Goal: Task Accomplishment & Management: Use online tool/utility

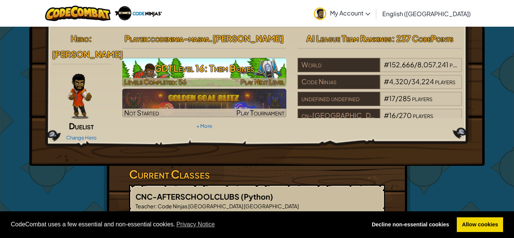
click at [213, 64] on h3 "GD1 Level 16: Them Bones" at bounding box center [204, 68] width 165 height 17
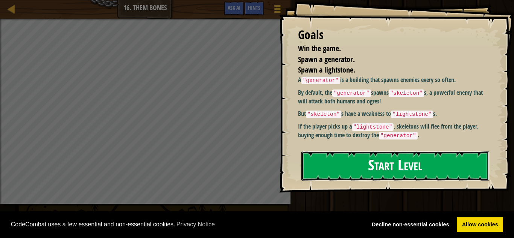
click at [466, 164] on button "Start Level" at bounding box center [396, 166] width 188 height 30
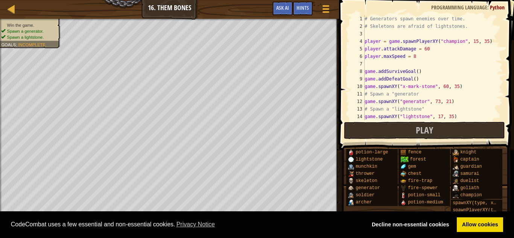
scroll to position [15, 0]
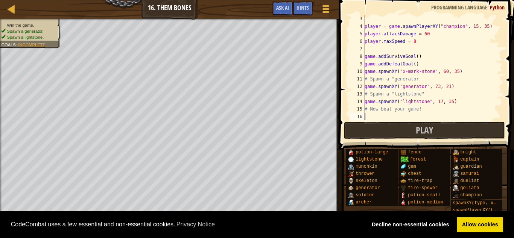
click at [472, 101] on div "player = game . spawnPlayerXY ( "champion" , 15 , 35 ) player . attackDamage = …" at bounding box center [433, 75] width 140 height 120
type textarea "game.spawnXY("lightstone", 17, 35)"
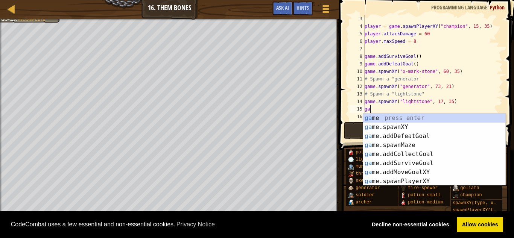
scroll to position [3, 0]
click at [474, 127] on div "ga me press enter ga me.spawnXY press enter ga me.addDefeatGoal press enter ga …" at bounding box center [434, 159] width 142 height 90
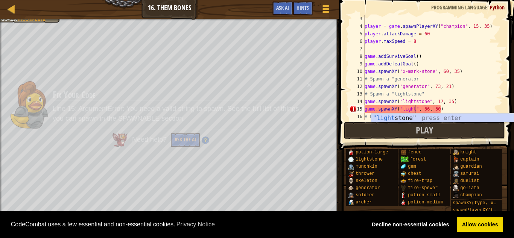
scroll to position [3, 8]
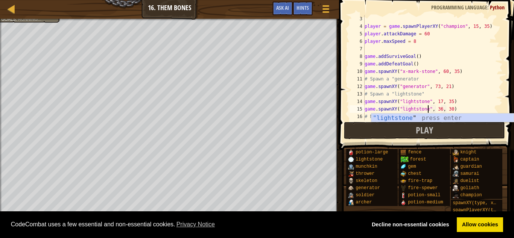
type textarea "game.spawnXY("lightstone", 36, 30)"
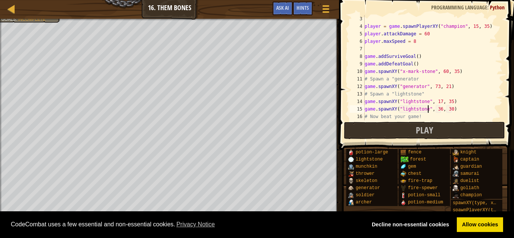
click at [459, 110] on div "player = game . spawnPlayerXY ( "champion" , 15 , 35 ) player . attackDamage = …" at bounding box center [433, 75] width 140 height 120
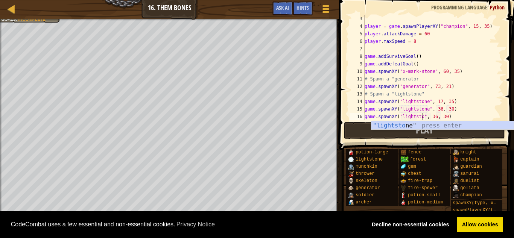
scroll to position [3, 8]
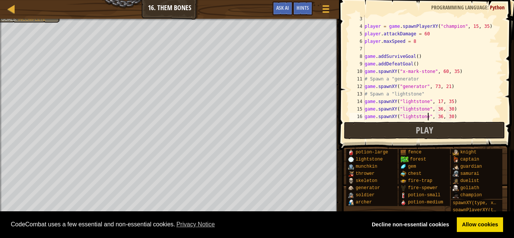
click at [442, 117] on div "player = game . spawnPlayerXY ( "champion" , 15 , 35 ) player . attackDamage = …" at bounding box center [433, 75] width 140 height 120
click at [452, 117] on div "player = game . spawnPlayerXY ( "champion" , 15 , 35 ) player . attackDamage = …" at bounding box center [433, 75] width 140 height 120
type textarea "game.spawnXY("lightstone", 48, 32)"
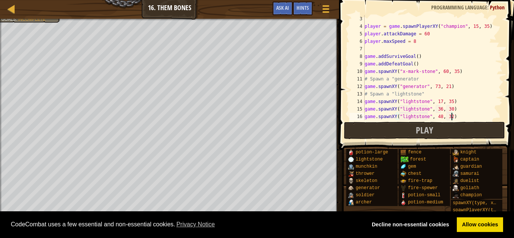
click at [465, 113] on div "player = game . spawnPlayerXY ( "champion" , 15 , 35 ) player . attackDamage = …" at bounding box center [433, 75] width 140 height 120
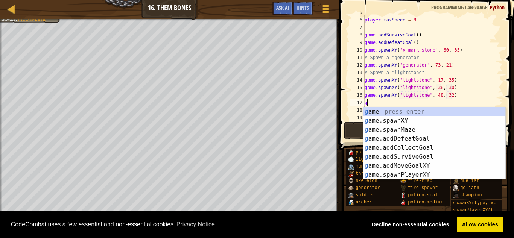
scroll to position [3, 0]
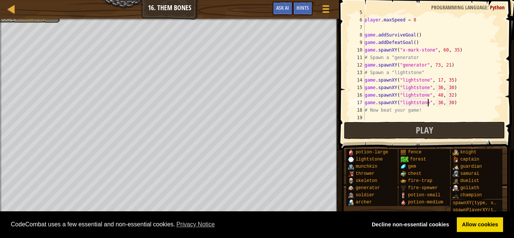
click at [441, 104] on div "player . attackDamage = 60 player . maxSpeed = 8 game . addSurviveGoal ( ) game…" at bounding box center [433, 69] width 140 height 120
click at [451, 104] on div "player . attackDamage = 60 player . maxSpeed = 8 game . addSurviveGoal ( ) game…" at bounding box center [433, 69] width 140 height 120
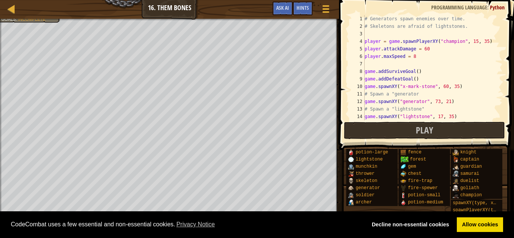
scroll to position [38, 0]
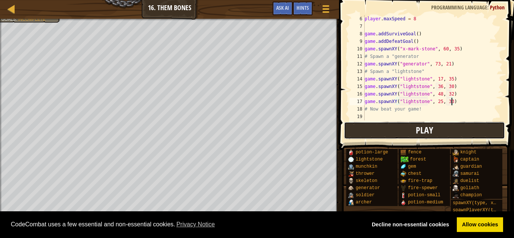
click at [386, 133] on button "Play" at bounding box center [424, 130] width 161 height 17
click at [395, 130] on button "Play" at bounding box center [424, 130] width 161 height 17
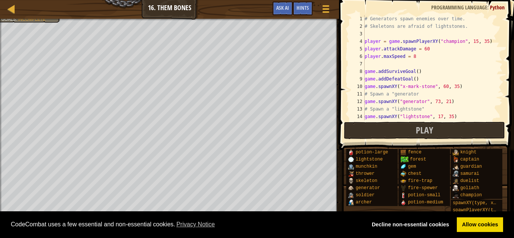
click at [431, 51] on div "# Generators spawn enemies over time. # Skeletons are afraid of lightstones. pl…" at bounding box center [433, 75] width 140 height 120
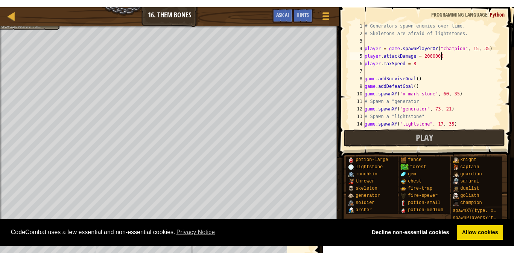
scroll to position [3, 11]
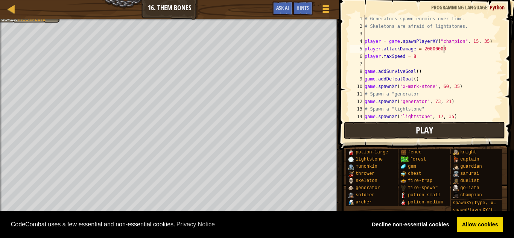
type textarea "player.attackDamage = 20000000"
click at [463, 137] on button "Play" at bounding box center [424, 130] width 161 height 17
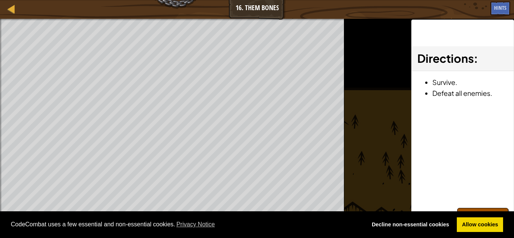
click at [348, 163] on div "Win the game. Spawn a generator. Spawn a lightstone. Goals : Ran out of time ♫ …" at bounding box center [257, 129] width 514 height 220
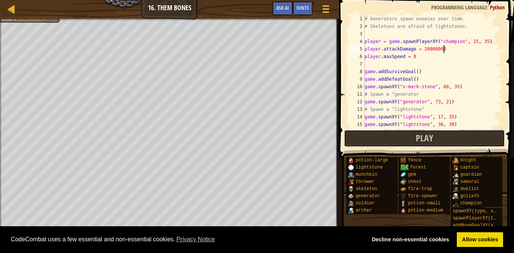
click at [425, 138] on span "Play" at bounding box center [424, 138] width 17 height 12
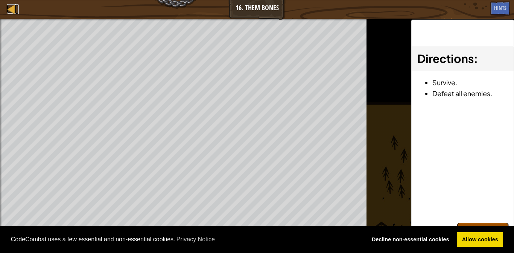
click at [18, 13] on link "Map" at bounding box center [17, 9] width 4 height 10
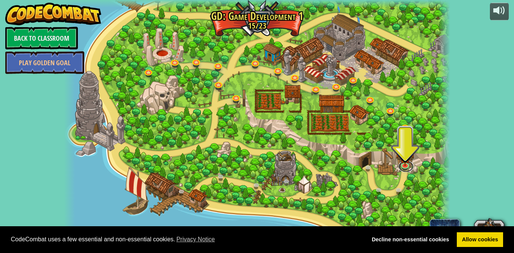
click at [405, 166] on link at bounding box center [406, 165] width 15 height 11
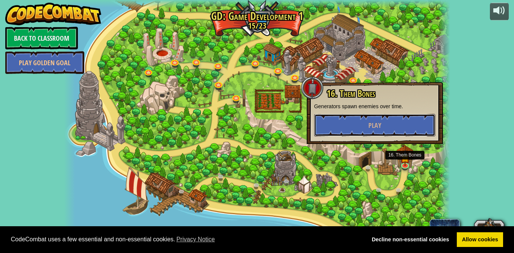
click at [402, 127] on button "Play" at bounding box center [374, 125] width 121 height 23
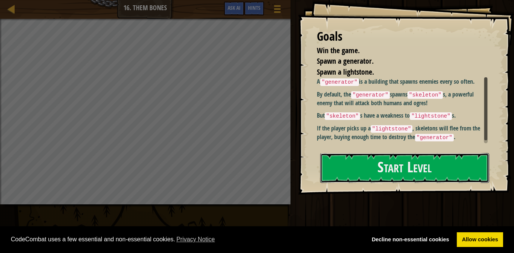
click at [376, 177] on button "Start Level" at bounding box center [404, 168] width 169 height 30
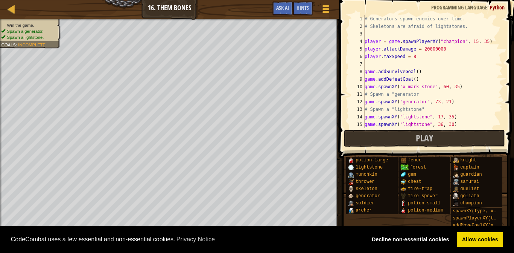
scroll to position [30, 0]
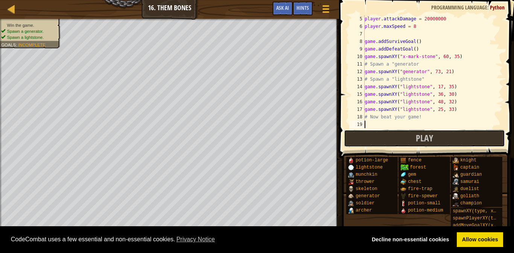
click at [459, 141] on button "Play" at bounding box center [424, 138] width 161 height 17
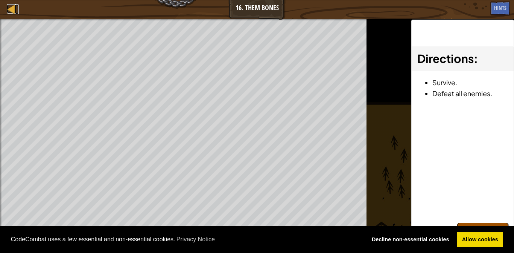
click at [12, 10] on div at bounding box center [11, 8] width 9 height 9
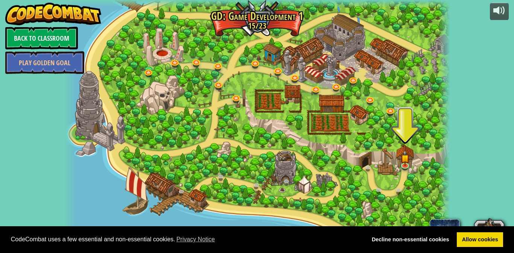
click at [405, 159] on img at bounding box center [405, 158] width 9 height 16
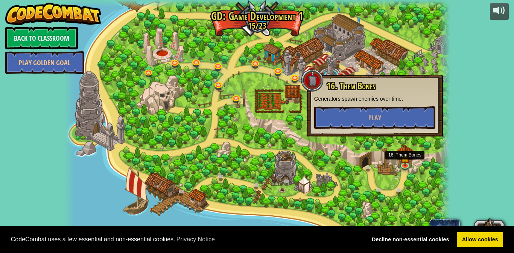
click at [406, 163] on img at bounding box center [405, 158] width 9 height 16
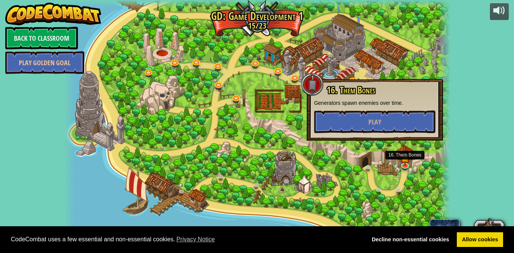
click at [406, 160] on img at bounding box center [405, 158] width 9 height 16
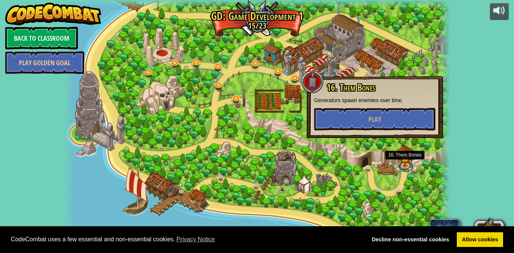
click at [404, 165] on link at bounding box center [406, 165] width 15 height 11
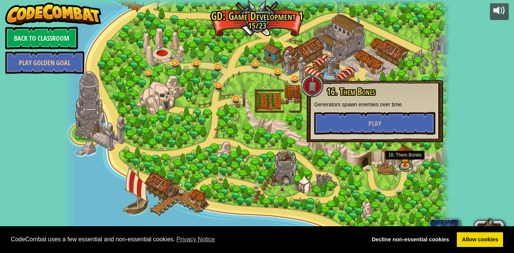
click at [404, 165] on link at bounding box center [406, 165] width 15 height 11
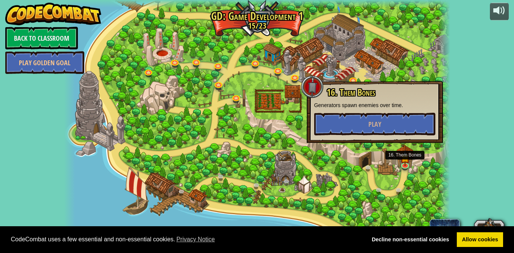
click at [406, 164] on img at bounding box center [405, 158] width 9 height 16
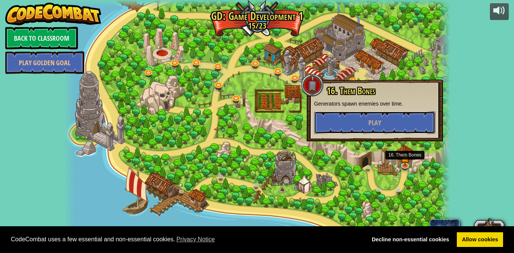
click at [408, 120] on button "Play" at bounding box center [374, 122] width 121 height 23
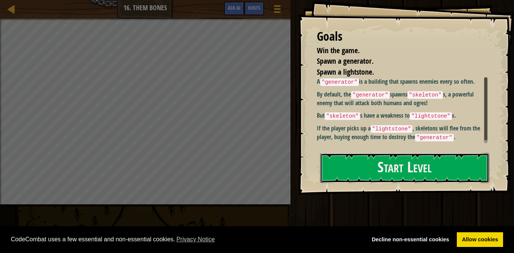
click at [416, 153] on button "Start Level" at bounding box center [404, 168] width 169 height 30
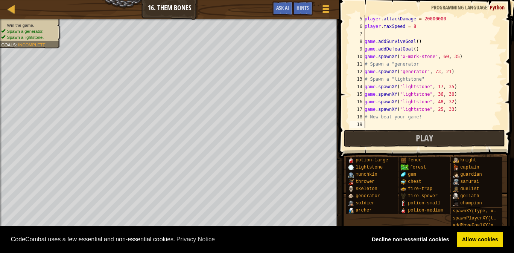
scroll to position [30, 0]
click at [463, 109] on div "player . attackDamage = 20000000 player . maxSpeed = 8 game . addSurviveGoal ( …" at bounding box center [433, 79] width 140 height 128
type textarea "game.spawnXY("lightstone", 25, 33)"
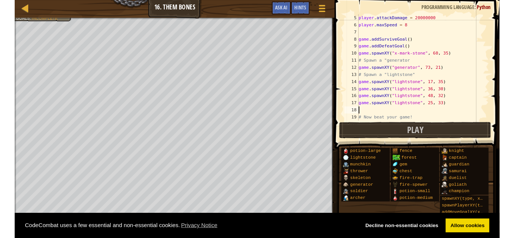
scroll to position [0, 0]
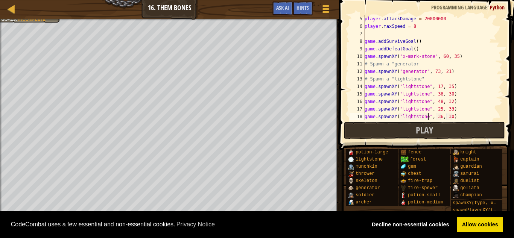
click at [462, 116] on div "player . attackDamage = 20000000 player . maxSpeed = 8 game . addSurviveGoal ( …" at bounding box center [433, 75] width 140 height 120
click at [441, 119] on div "player . attackDamage = 20000000 player . maxSpeed = 8 game . addSurviveGoal ( …" at bounding box center [433, 75] width 140 height 120
type textarea "game.spawnXY("lightstone", 57, 30)"
click at [472, 115] on div "player . attackDamage = 20000000 player . maxSpeed = 8 game . addSurviveGoal ( …" at bounding box center [433, 75] width 140 height 120
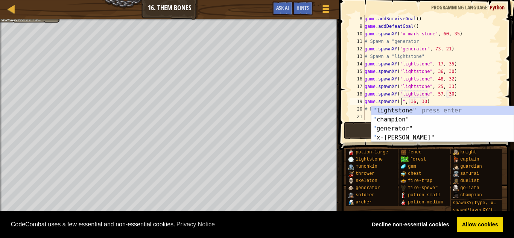
scroll to position [3, 6]
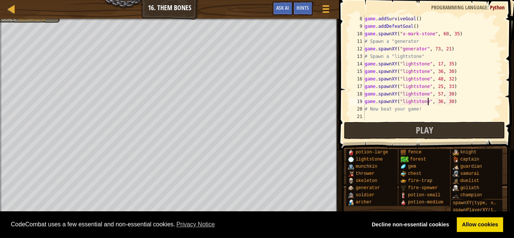
click at [442, 102] on div "game . addSurviveGoal ( ) game . addDefeatGoal ( ) game . spawnXY ( "x-[PERSON_…" at bounding box center [433, 75] width 140 height 120
type textarea "game.spawnXY("lightstone", 61, 30)"
click at [456, 102] on div "game . addSurviveGoal ( ) game . addDefeatGoal ( ) game . spawnXY ( "x-[PERSON_…" at bounding box center [433, 75] width 140 height 120
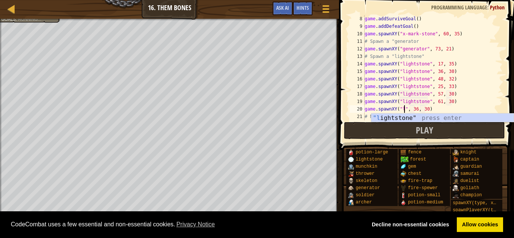
scroll to position [3, 6]
type textarea "game.spawnXY("lightstone", 36, 30)"
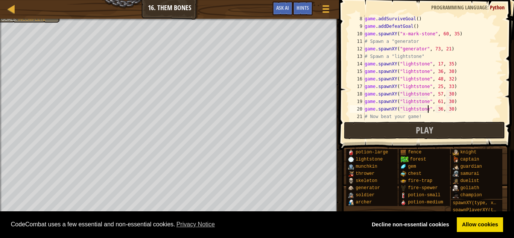
click at [460, 108] on div "game . addSurviveGoal ( ) game . addDefeatGoal ( ) game . spawnXY ( "x-[PERSON_…" at bounding box center [433, 75] width 140 height 120
click at [477, 109] on div "game . addSurviveGoal ( ) game . addDefeatGoal ( ) game . spawnXY ( "x-[PERSON_…" at bounding box center [433, 75] width 140 height 120
click at [373, 117] on div "game . addSurviveGoal ( ) game . addDefeatGoal ( ) game . spawnXY ( "x-[PERSON_…" at bounding box center [433, 75] width 140 height 120
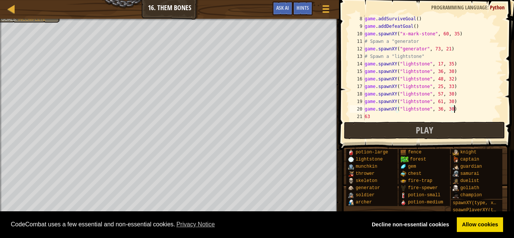
type textarea "63"
click at [374, 118] on div "game . addSurviveGoal ( ) game . addDefeatGoal ( ) game . spawnXY ( "x-[PERSON_…" at bounding box center [433, 75] width 140 height 120
type textarea "6"
click at [441, 110] on div "game . addSurviveGoal ( ) game . addDefeatGoal ( ) game . spawnXY ( "x-[PERSON_…" at bounding box center [433, 75] width 140 height 120
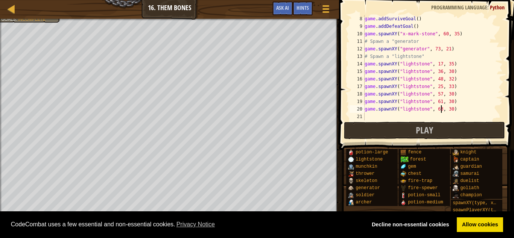
scroll to position [3, 11]
click at [451, 110] on div "game . addSurviveGoal ( ) game . addDefeatGoal ( ) game . spawnXY ( "x-[PERSON_…" at bounding box center [433, 75] width 140 height 120
type textarea "game.spawnXY("lightstone", 63, 32)"
click at [458, 108] on div "game . addSurviveGoal ( ) game . addDefeatGoal ( ) game . spawnXY ( "x-[PERSON_…" at bounding box center [433, 75] width 140 height 120
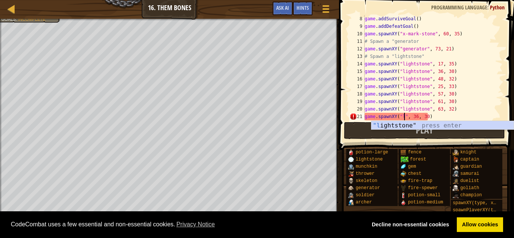
scroll to position [3, 6]
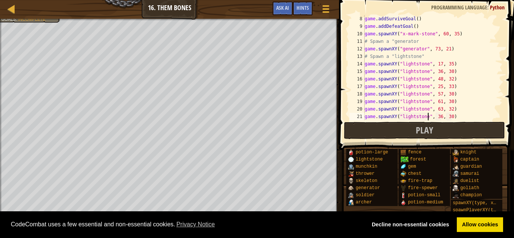
click at [441, 118] on div "game . addSurviveGoal ( ) game . addDefeatGoal ( ) game . spawnXY ( "x-[PERSON_…" at bounding box center [433, 75] width 140 height 120
click at [452, 118] on div "game . addSurviveGoal ( ) game . addDefeatGoal ( ) game . spawnXY ( "x-[PERSON_…" at bounding box center [433, 75] width 140 height 120
type textarea "game.spawnXY("lightstone", 63, 37)"
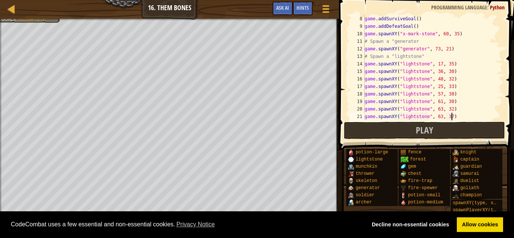
click at [463, 118] on div "game . addSurviveGoal ( ) game . addDefeatGoal ( ) game . spawnXY ( "x-[PERSON_…" at bounding box center [433, 75] width 140 height 120
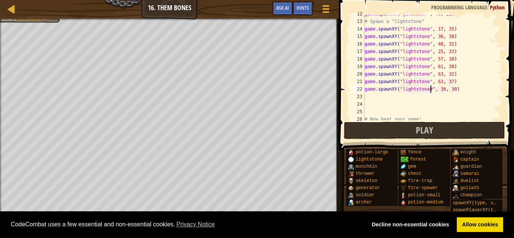
scroll to position [3, 9]
type textarea "game.spawnXY("lightstone", 36, 30)"
click at [474, 93] on div "game . spawnXY ( "generator" , 73 , 21 ) # Spawn a "lightstone" game . spawnXY …" at bounding box center [433, 70] width 140 height 120
click at [442, 90] on div "game . spawnXY ( "generator" , 73 , 21 ) # Spawn a "lightstone" game . spawnXY …" at bounding box center [433, 70] width 140 height 120
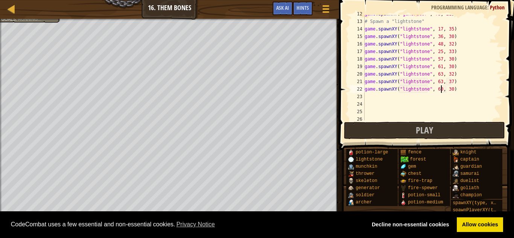
scroll to position [3, 11]
click at [452, 90] on div "game . spawnXY ( "generator" , 73 , 21 ) # Spawn a "lightstone" game . spawnXY …" at bounding box center [433, 70] width 140 height 120
click at [462, 91] on div "game . spawnXY ( "generator" , 73 , 21 ) # Spawn a "lightstone" game . spawnXY …" at bounding box center [433, 70] width 140 height 120
click at [0, 196] on div at bounding box center [1, 132] width 2 height 227
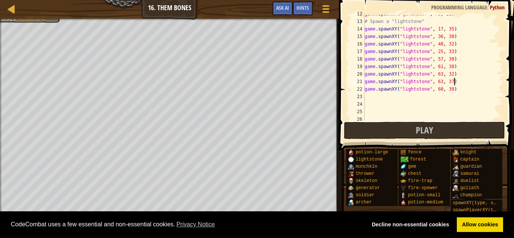
click at [481, 82] on div "game . spawnXY ( "generator" , 73 , 21 ) # Spawn a "lightstone" game . spawnXY …" at bounding box center [433, 70] width 140 height 120
click at [460, 91] on div "game . spawnXY ( "generator" , 73 , 21 ) # Spawn a "lightstone" game . spawnXY …" at bounding box center [433, 70] width 140 height 120
type textarea "game.spawnXY("lightstone", 60, 39)"
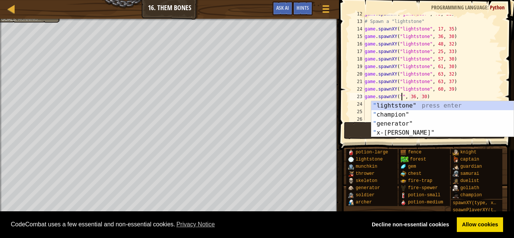
scroll to position [3, 6]
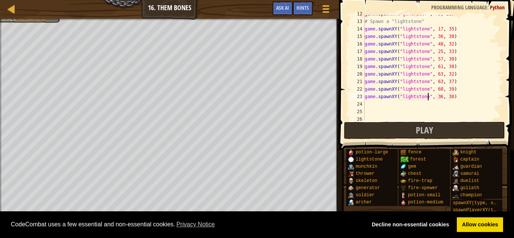
click at [451, 97] on div "game . spawnXY ( "generator" , 73 , 21 ) # Spawn a "lightstone" game . spawnXY …" at bounding box center [433, 70] width 140 height 120
type textarea "game.spawnXY("lightstone", 57, 39)"
click at [466, 95] on div "game . spawnXY ( "generator" , 73 , 21 ) # Spawn a "lightstone" game . spawnXY …" at bounding box center [433, 70] width 140 height 120
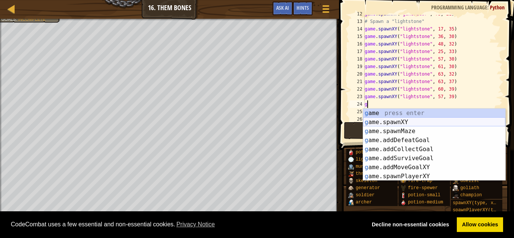
click at [486, 121] on div "g ame press enter g ame.spawnXY press enter g ame.spawnMaze press enter g ame.a…" at bounding box center [434, 154] width 142 height 90
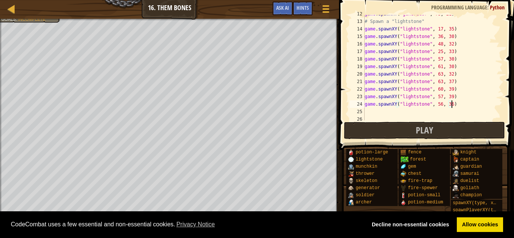
scroll to position [3, 12]
click at [459, 51] on div "game . spawnXY ( "generator" , 73 , 21 ) # Spawn a "lightstone" game . spawnXY …" at bounding box center [433, 70] width 140 height 120
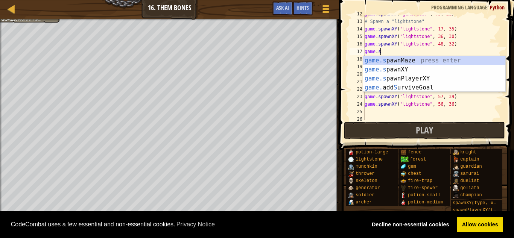
scroll to position [3, 1]
type textarea "g"
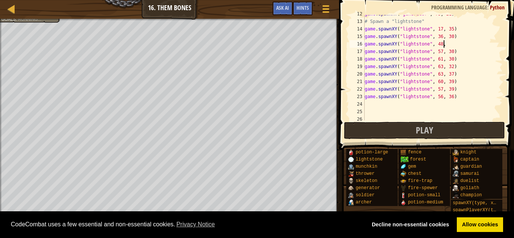
scroll to position [3, 0]
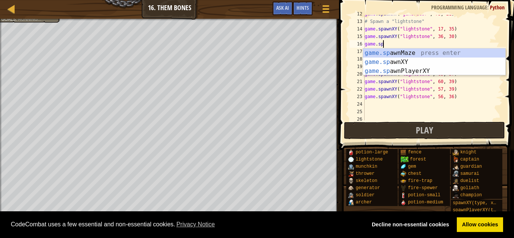
type textarea "g"
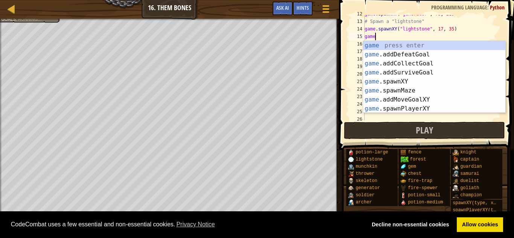
type textarea "g"
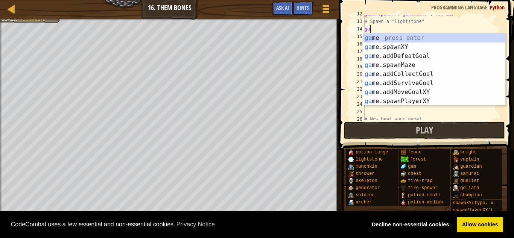
type textarea "g"
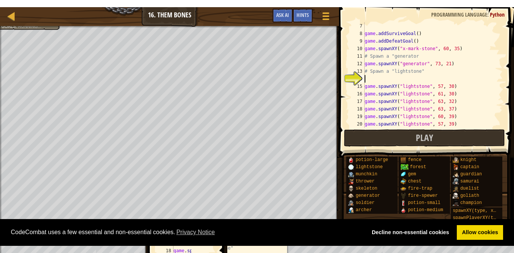
scroll to position [45, 0]
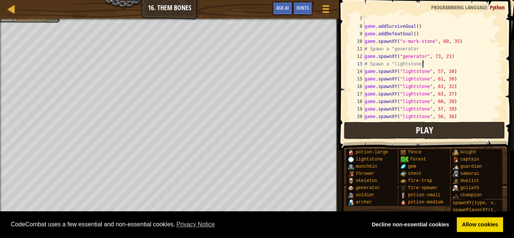
type textarea "# Spawn a "lightstone""
click at [497, 130] on button "Play" at bounding box center [424, 130] width 161 height 17
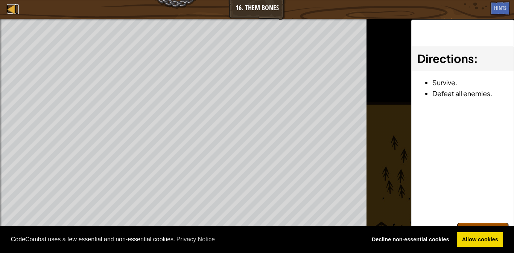
click at [17, 12] on link "Map" at bounding box center [17, 9] width 4 height 10
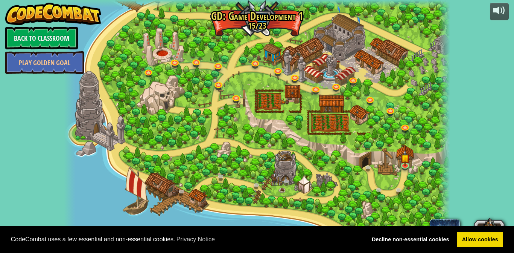
click at [404, 163] on img at bounding box center [405, 158] width 9 height 16
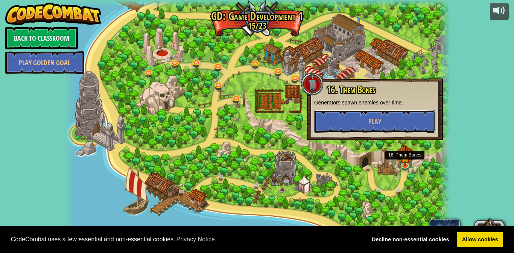
click at [411, 123] on button "Play" at bounding box center [374, 121] width 121 height 23
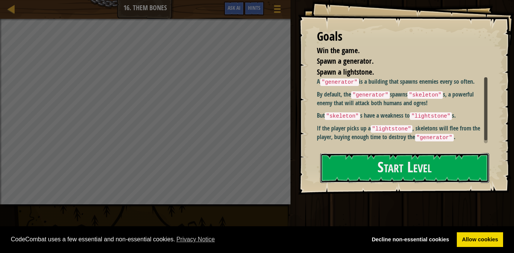
click at [438, 153] on button "Start Level" at bounding box center [404, 168] width 169 height 30
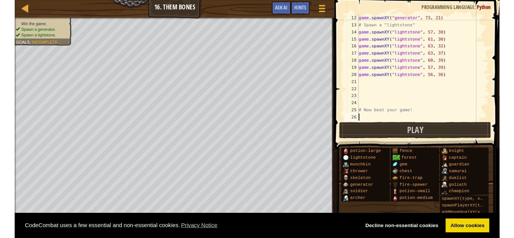
scroll to position [3, 0]
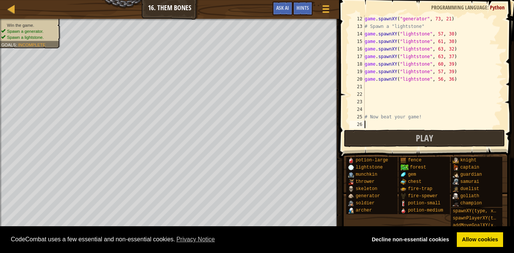
type textarea "u"
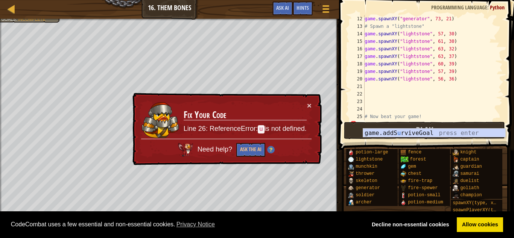
scroll to position [90, 0]
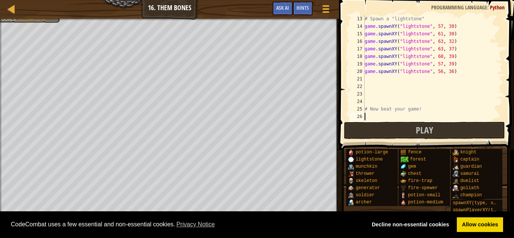
click at [370, 80] on div "# Spawn a "lightstone" game . spawnXY ( "lightstone" , 57 , 30 ) game . spawnXY…" at bounding box center [433, 75] width 140 height 120
click at [441, 79] on div "# Spawn a "lightstone" game . spawnXY ( "lightstone" , 57 , 30 ) game . spawnXY…" at bounding box center [433, 75] width 140 height 120
type textarea "game.spawnXY("lightstone", 69, 24)"
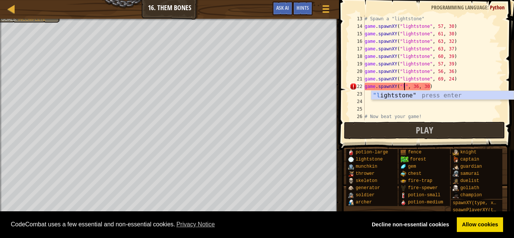
scroll to position [3, 6]
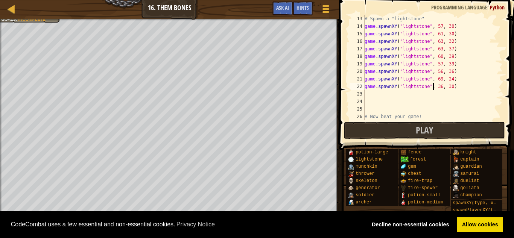
click at [443, 87] on div "# Spawn a "lightstone" game . spawnXY ( "lightstone" , 57 , 30 ) game . spawnXY…" at bounding box center [433, 75] width 140 height 120
click at [442, 87] on div "# Spawn a "lightstone" game . spawnXY ( "lightstone" , 57 , 30 ) game . spawnXY…" at bounding box center [433, 75] width 140 height 120
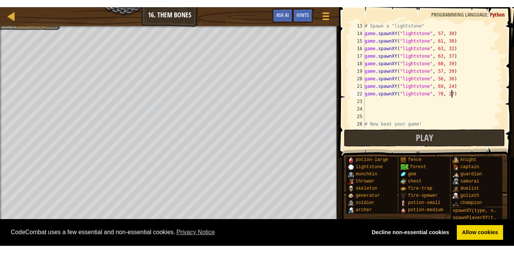
scroll to position [3, 12]
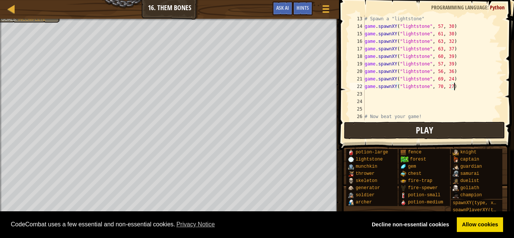
type textarea "game.spawnXY("lightstone", 70, 27)"
click at [393, 134] on button "Play" at bounding box center [424, 130] width 161 height 17
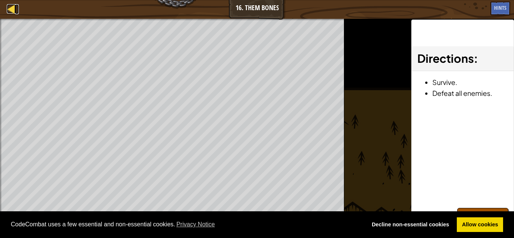
click at [16, 11] on link "Map" at bounding box center [17, 9] width 4 height 10
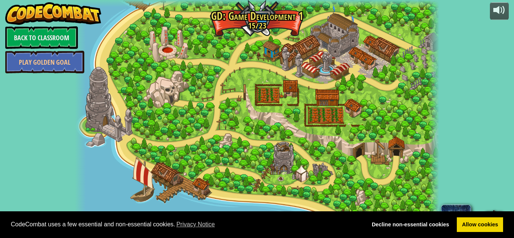
click at [401, 156] on div at bounding box center [257, 119] width 364 height 238
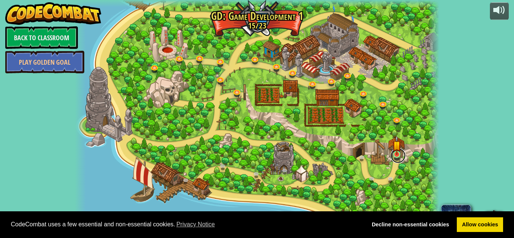
click at [396, 157] on link at bounding box center [398, 155] width 15 height 15
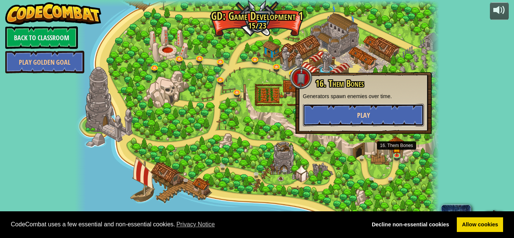
click at [389, 125] on button "Play" at bounding box center [363, 115] width 121 height 23
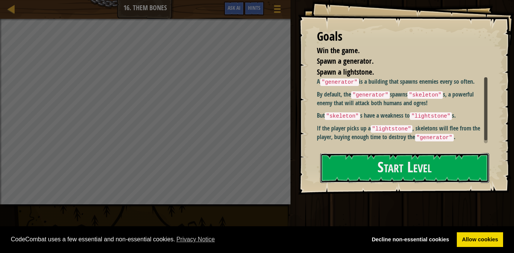
click at [427, 153] on button "Start Level" at bounding box center [404, 168] width 169 height 30
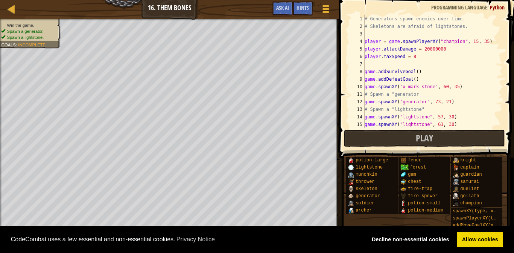
scroll to position [3, 0]
click at [480, 136] on button "Play" at bounding box center [424, 138] width 161 height 17
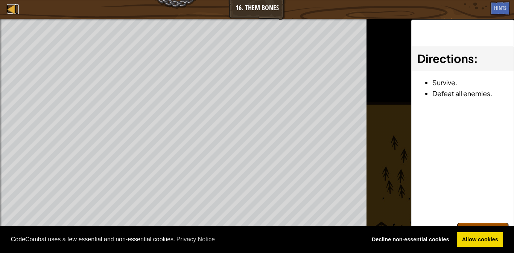
click at [14, 5] on div at bounding box center [11, 8] width 9 height 9
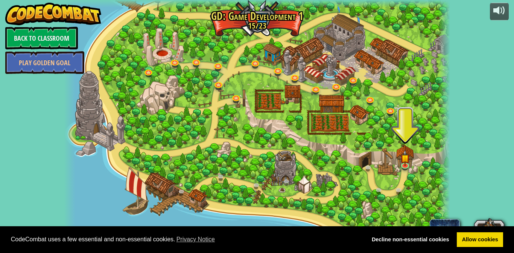
click at [409, 162] on img at bounding box center [405, 158] width 9 height 16
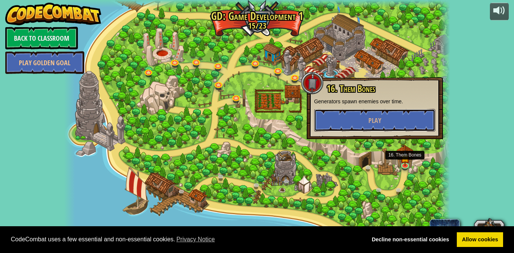
click at [419, 123] on button "Play" at bounding box center [374, 120] width 121 height 23
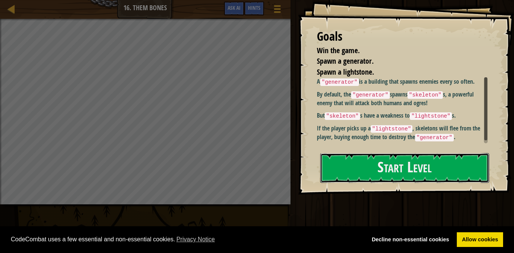
click at [430, 153] on button "Start Level" at bounding box center [404, 168] width 169 height 30
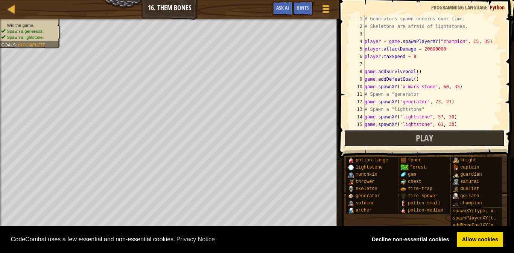
click at [377, 138] on button "Play" at bounding box center [424, 138] width 161 height 17
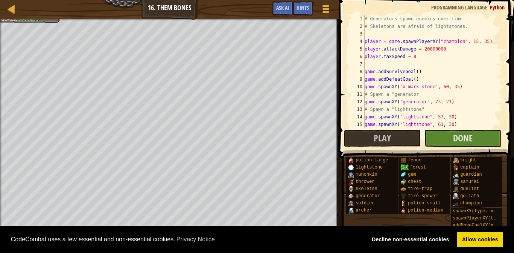
scroll to position [3, 0]
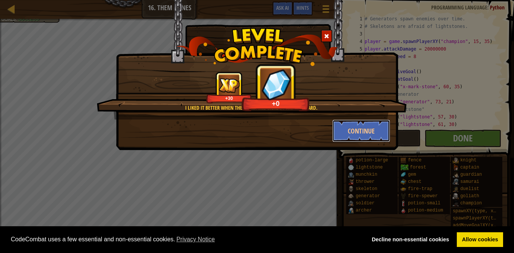
click at [360, 136] on button "Continue" at bounding box center [361, 130] width 58 height 23
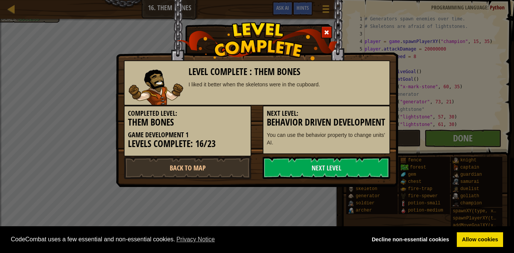
click at [368, 127] on h3 "Behavior Driven Development" at bounding box center [326, 122] width 119 height 10
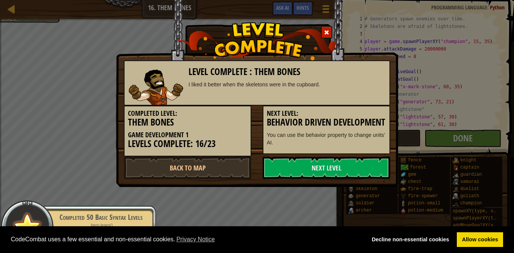
click at [348, 178] on link "Next Level" at bounding box center [327, 167] width 128 height 23
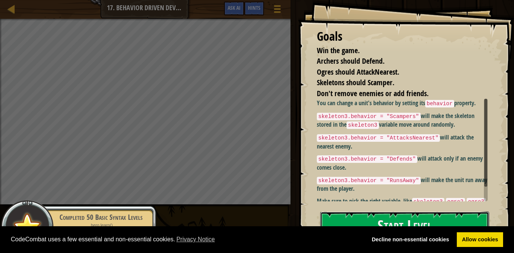
click at [409, 211] on button "Start Level" at bounding box center [404, 226] width 169 height 30
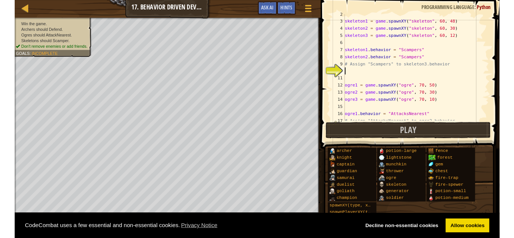
scroll to position [3, 0]
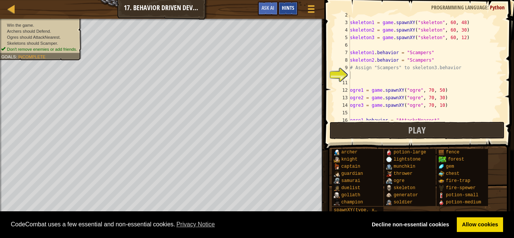
click at [289, 3] on div "Hints" at bounding box center [288, 9] width 20 height 14
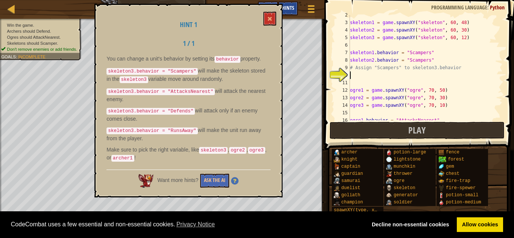
click at [289, 3] on div "Hints" at bounding box center [288, 9] width 20 height 14
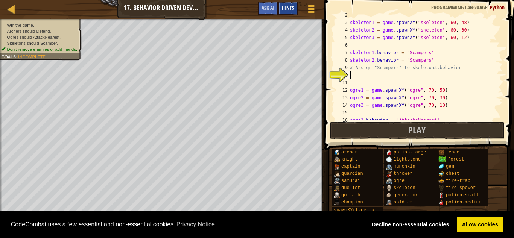
click at [289, 3] on div "Hints" at bounding box center [288, 9] width 20 height 14
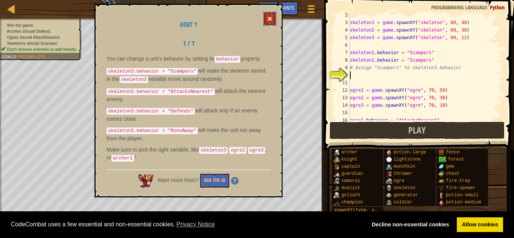
click at [268, 15] on button at bounding box center [270, 19] width 13 height 14
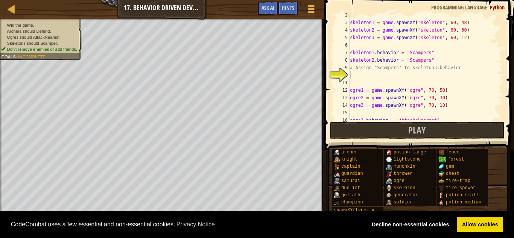
click at [370, 84] on div "skeleton1 = game . spawnXY ( "skeleton" , 60 , 48 ) skeleton2 = game . spawnXY …" at bounding box center [426, 71] width 154 height 120
click at [357, 75] on div "skeleton1 = game . spawnXY ( "skeleton" , 60 , 48 ) skeleton2 = game . spawnXY …" at bounding box center [426, 71] width 154 height 120
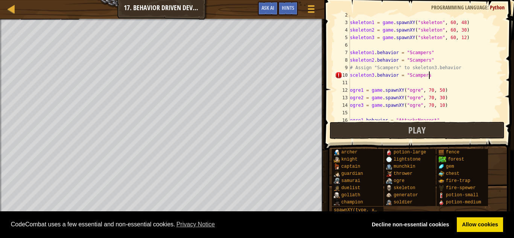
scroll to position [3, 11]
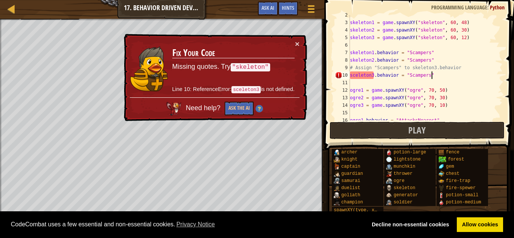
click at [355, 75] on div "skeleton1 = game . spawnXY ( "skeleton" , 60 , 48 ) skeleton2 = game . spawnXY …" at bounding box center [426, 71] width 154 height 120
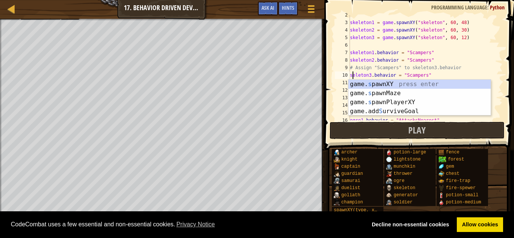
type textarea "skeleton3.behavior = "Scampers""
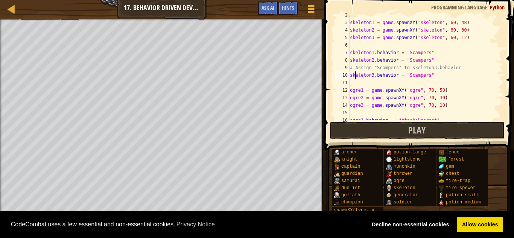
scroll to position [3, 1]
click at [439, 77] on div "skeleton1 = game . spawnXY ( "skeleton" , 60 , 48 ) skeleton2 = game . spawnXY …" at bounding box center [426, 71] width 154 height 120
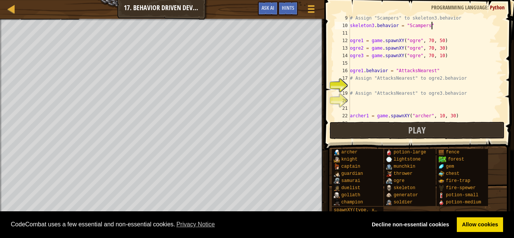
scroll to position [61, 0]
click at [354, 84] on div "# Assign "Scampers" to skeleton3.behavior skeleton3 . behavior = "Scampers" ogr…" at bounding box center [426, 74] width 154 height 120
type textarea "ogre2.behavior = "AttacksNearest""
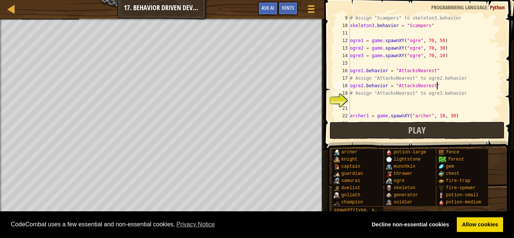
click at [360, 102] on div "# Assign "Scampers" to skeleton3.behavior skeleton3 . behavior = "Scampers" ogr…" at bounding box center [426, 74] width 154 height 120
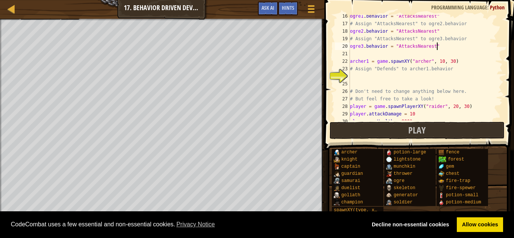
click at [350, 80] on div "25" at bounding box center [342, 84] width 15 height 8
type textarea "# Don't need to change anything below here."
click at [355, 80] on div "ogre1 . behavior = "AttacksNearest" # Assign "AttacksNearest" to ogre2.behavior…" at bounding box center [426, 72] width 154 height 120
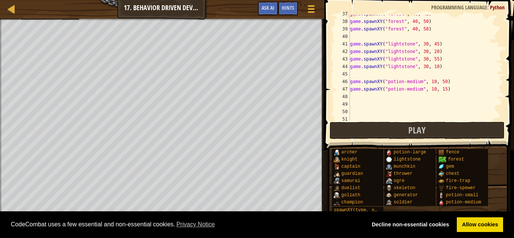
scroll to position [279, 0]
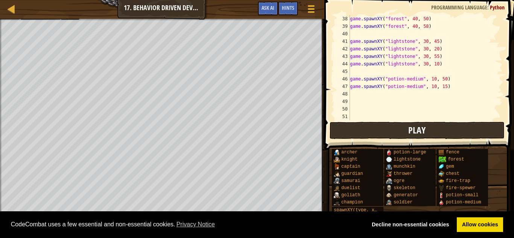
type textarea "archer1.behavior = "Defends""
click at [436, 124] on button "Play" at bounding box center [417, 130] width 175 height 17
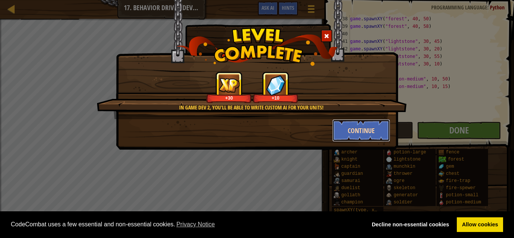
click at [370, 137] on button "Continue" at bounding box center [361, 130] width 58 height 23
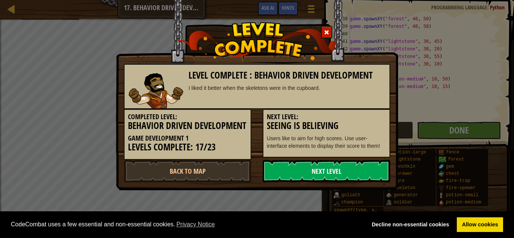
click at [363, 177] on link "Next Level" at bounding box center [327, 171] width 128 height 23
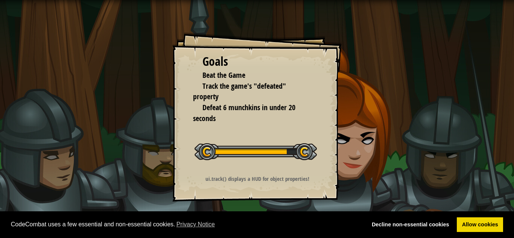
click at [254, 105] on span "Defeat 6 munchkins in under 20 seconds" at bounding box center [244, 112] width 102 height 21
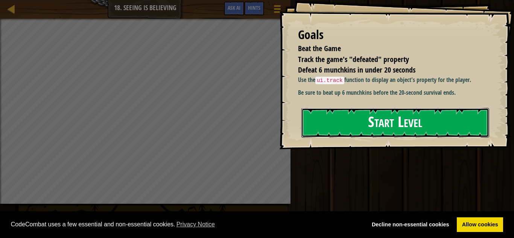
click at [338, 120] on button "Start Level" at bounding box center [396, 123] width 188 height 30
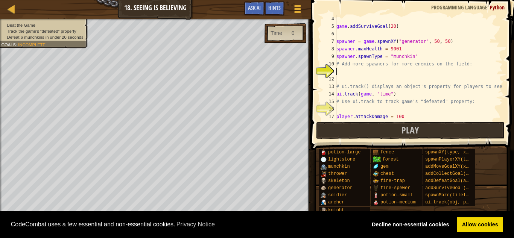
scroll to position [23, 0]
click at [261, 7] on button "Ask AI" at bounding box center [254, 9] width 20 height 14
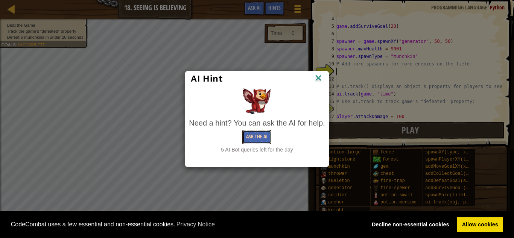
click at [262, 134] on button "Ask the AI" at bounding box center [256, 137] width 29 height 14
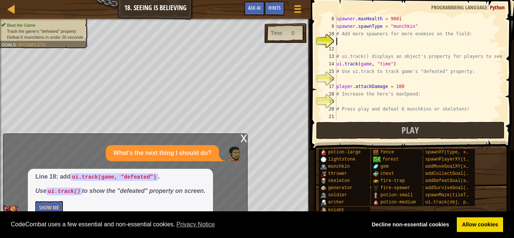
scroll to position [53, 0]
click at [341, 77] on div "spawner . maxHealth = 9001 spawner . spawnType = "munchkin" # Add more spawners…" at bounding box center [419, 75] width 168 height 120
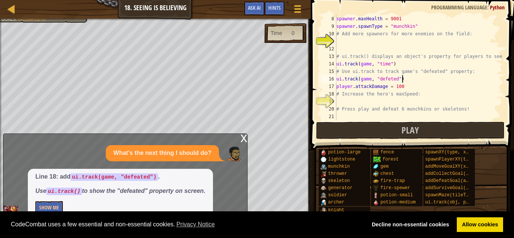
scroll to position [3, 9]
click at [367, 105] on div "spawner . maxHealth = 9001 spawner . spawnType = "munchkin" # Add more spawners…" at bounding box center [419, 75] width 168 height 120
type textarea "# Press play and defeat 6 munchkins or skeletons!"
click at [353, 100] on div "spawner . maxHealth = 9001 spawner . spawnType = "munchkin" # Add more spawners…" at bounding box center [419, 75] width 168 height 120
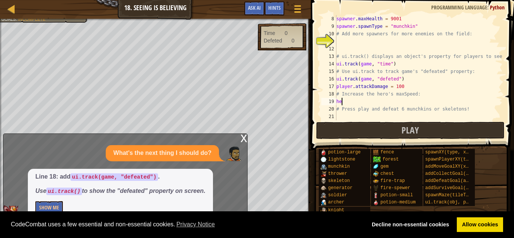
type textarea "h"
type textarea "player.maxSpeed = 2000"
click at [242, 137] on div "x" at bounding box center [244, 138] width 7 height 8
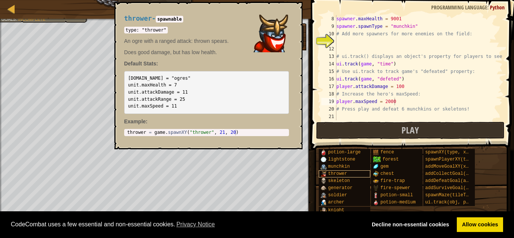
scroll to position [19, 0]
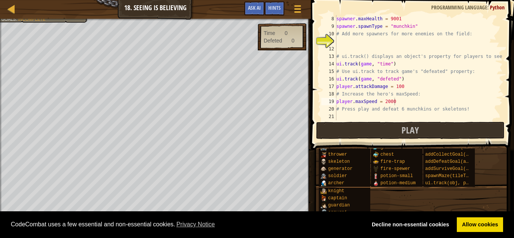
click at [343, 116] on div "spawner . maxHealth = 9001 spawner . spawnType = "munchkin" # Add more spawners…" at bounding box center [419, 75] width 168 height 120
click at [351, 49] on div "spawner . maxHealth = 9001 spawner . spawnType = "munchkin" # Add more spawners…" at bounding box center [419, 75] width 168 height 120
click at [349, 46] on div "spawner . maxHealth = 9001 spawner . spawnType = "munchkin" # Add more spawners…" at bounding box center [419, 75] width 168 height 120
click at [344, 42] on div "spawner . maxHealth = 9001 spawner . spawnType = "munchkin" # Add more spawners…" at bounding box center [419, 75] width 168 height 120
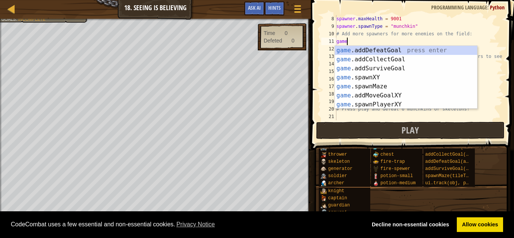
scroll to position [3, 2]
click at [373, 77] on div "game. addDefeatGoal press enter game. addCollectGoal press enter game. addSurvi…" at bounding box center [406, 86] width 142 height 81
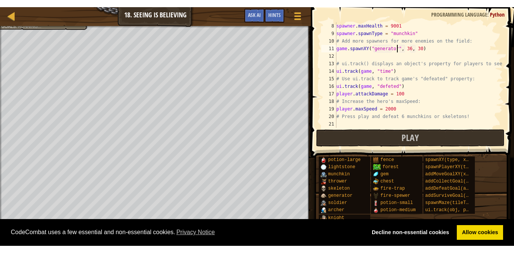
scroll to position [3, 9]
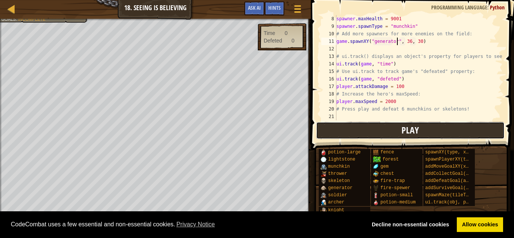
click at [412, 133] on span "Play" at bounding box center [410, 130] width 17 height 12
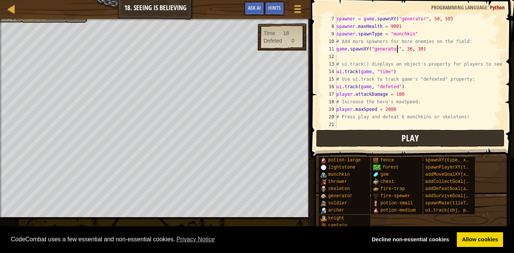
scroll to position [45, 0]
click at [374, 137] on button "Play" at bounding box center [410, 138] width 189 height 17
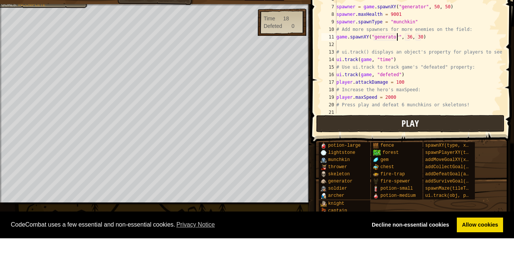
scroll to position [42, 0]
click at [410, 95] on div "spawner = game . spawnXY ( "generator" , 50 , 50 ) spawner . maxHealth = 9001 s…" at bounding box center [419, 74] width 168 height 128
type textarea "o"
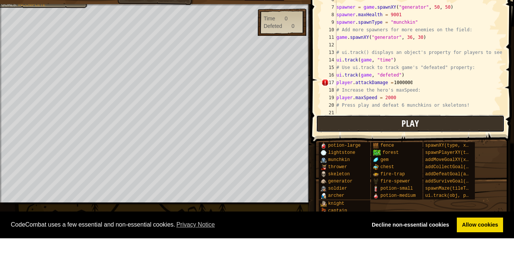
click at [412, 134] on span "Play" at bounding box center [410, 138] width 17 height 12
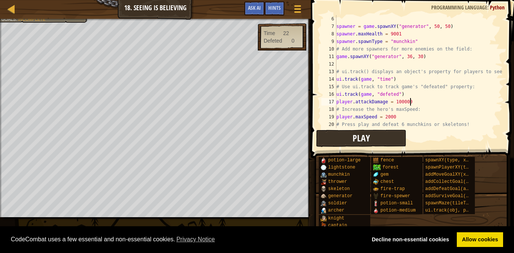
scroll to position [3, 10]
click at [447, 131] on div "Play Done" at bounding box center [410, 138] width 189 height 17
click at [375, 134] on button "Play" at bounding box center [361, 138] width 90 height 17
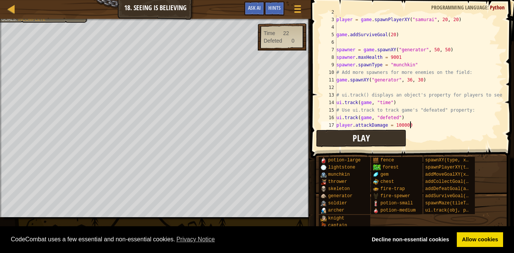
scroll to position [9, 0]
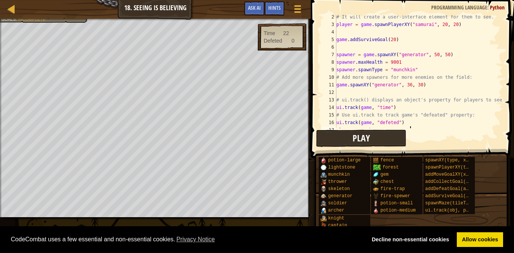
click at [64, 23] on div "Beat the Game Track the game's "defeated" property Defeat 6 munchkins in under …" at bounding box center [39, 5] width 97 height 34
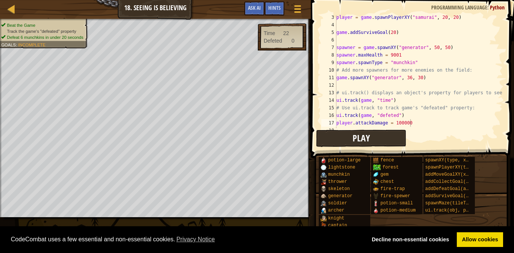
scroll to position [17, 0]
click at [391, 113] on div "player = game . spawnPlayerXY ( "samurai" , 20 , 20 ) game . addSurviveGoal ( 2…" at bounding box center [419, 78] width 168 height 128
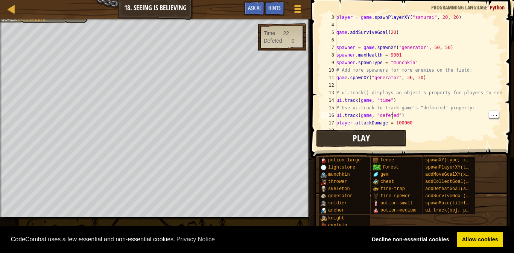
scroll to position [3, 9]
click at [389, 114] on div "player = game . spawnPlayerXY ( "samurai" , 20 , 20 ) game . addSurviveGoal ( 2…" at bounding box center [419, 78] width 168 height 128
click at [478, 110] on div "player = game . spawnPlayerXY ( "samurai" , 20 , 20 ) game . addSurviveGoal ( 2…" at bounding box center [419, 78] width 168 height 128
type textarea "# Use ui.track to track game's "defeated" property:"
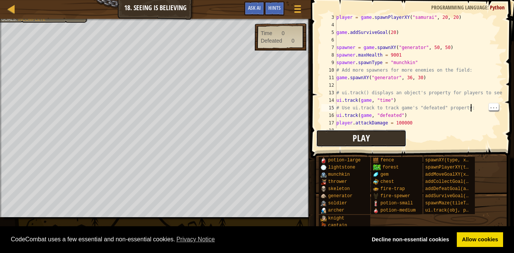
click at [356, 137] on span "Play" at bounding box center [361, 138] width 17 height 12
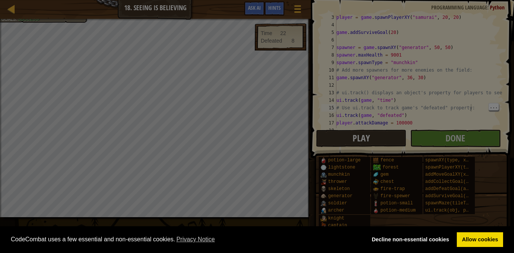
click at [221, 105] on div at bounding box center [257, 126] width 514 height 253
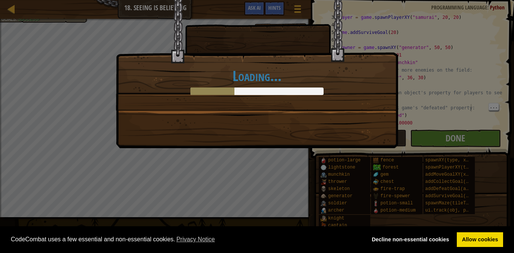
click at [218, 104] on div "Loading..." at bounding box center [257, 74] width 282 height 148
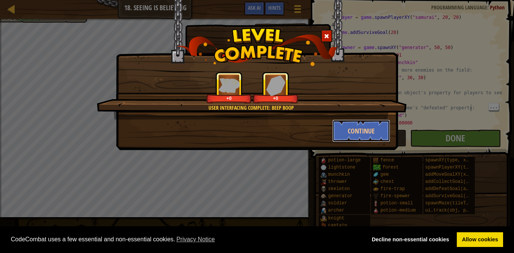
click at [374, 121] on button "Continue" at bounding box center [361, 130] width 58 height 23
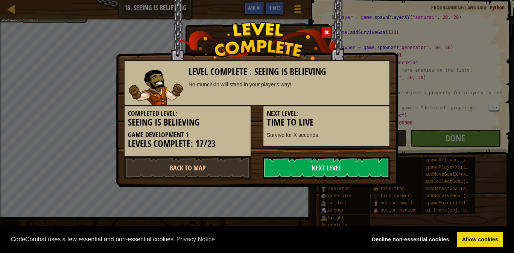
click at [334, 171] on link "Next Level" at bounding box center [327, 167] width 128 height 23
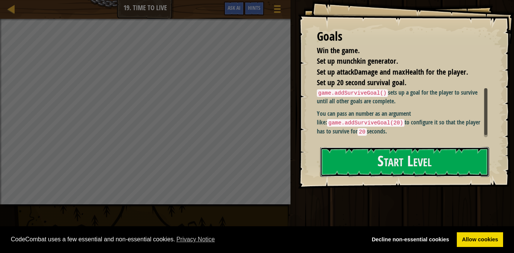
click at [453, 159] on button "Start Level" at bounding box center [404, 162] width 169 height 30
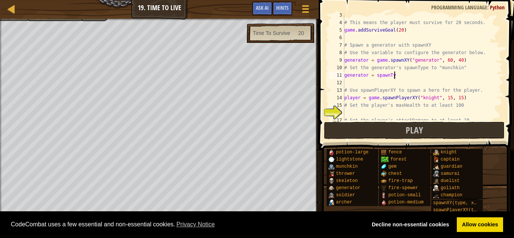
scroll to position [3, 8]
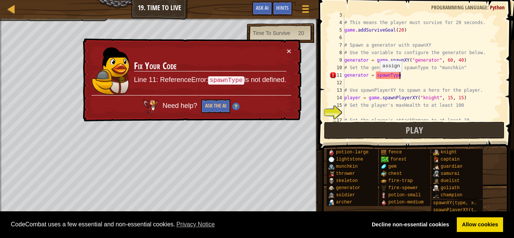
click at [377, 75] on div "# This means the player must survive for 20 seconds. game . addSurviveGoal ( 20…" at bounding box center [423, 71] width 160 height 120
type textarea "generator = (spawnType"
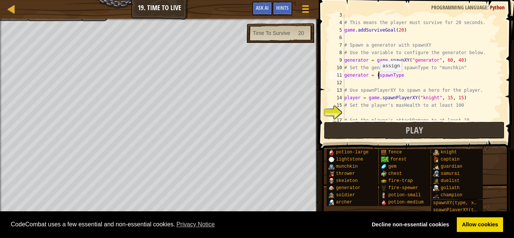
scroll to position [3, 5]
click at [406, 79] on div "# This means the player must survive for 20 seconds. game . addSurviveGoal ( 20…" at bounding box center [423, 71] width 160 height 120
click at [404, 74] on div "# This means the player must survive for 20 seconds. game . addSurviveGoal ( 20…" at bounding box center [423, 71] width 160 height 120
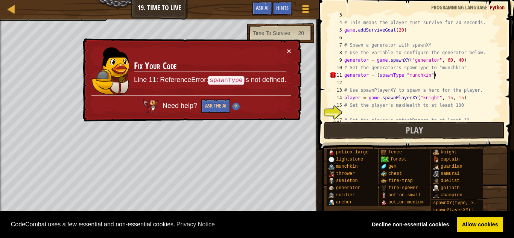
click at [402, 74] on div "# This means the player must survive for 20 seconds. game . addSurviveGoal ( 20…" at bounding box center [423, 71] width 160 height 120
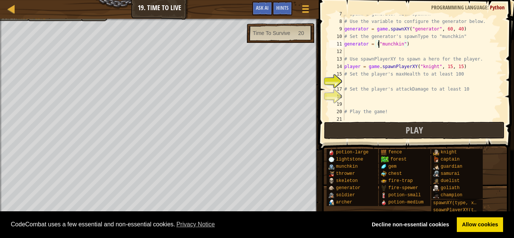
scroll to position [50, 0]
click at [467, 69] on div "# Spawn a generator with spawnXY # Use the variable to configure the generator …" at bounding box center [423, 70] width 160 height 120
type textarea "player = game.spawnPlayerXY("knight", 15, 15)"
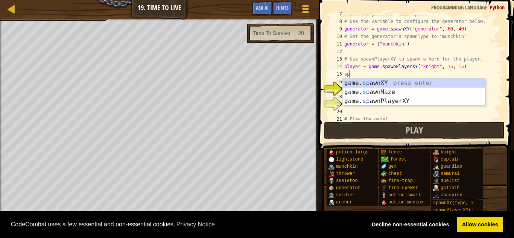
scroll to position [3, 0]
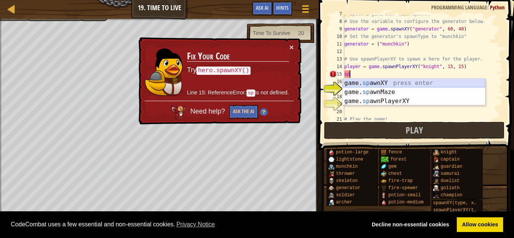
click at [456, 85] on div "game. sp awnXY press enter game. sp awnMaze press enter game. sp awnPlayerXY pr…" at bounding box center [414, 101] width 142 height 45
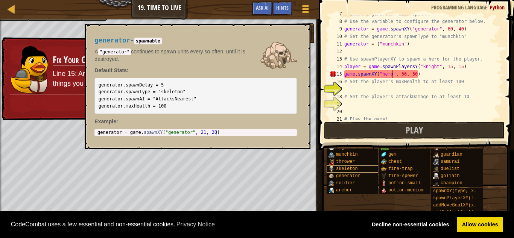
scroll to position [11, 0]
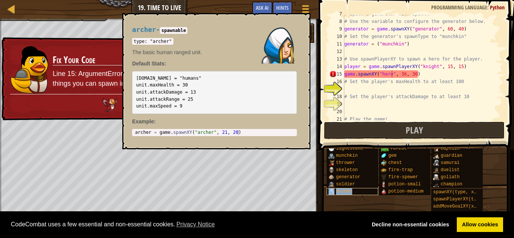
click at [362, 192] on div "archer" at bounding box center [353, 191] width 52 height 7
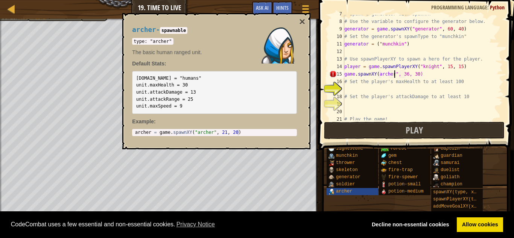
scroll to position [3, 8]
click at [378, 75] on div "# Spawn a generator with spawnXY # Use the variable to configure the generator …" at bounding box center [423, 70] width 160 height 120
type textarea "game.spawnXY("[PERSON_NAME]", 36, 30)"
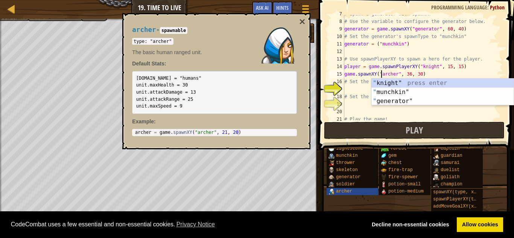
click at [356, 115] on div "# Spawn a generator with spawnXY # Use the variable to configure the generator …" at bounding box center [423, 70] width 160 height 120
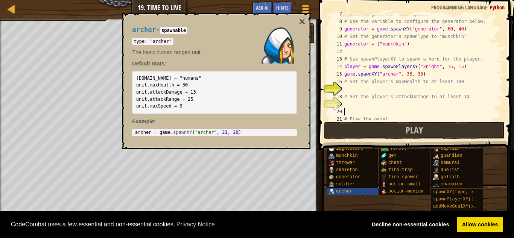
click at [344, 87] on div "17" at bounding box center [336, 89] width 15 height 8
type textarea "# Set the player's attackDamage to at least 10"
click at [357, 196] on div "potion-large lightstone munchkin thrower skeleton generator soldier [PERSON_NAM…" at bounding box center [417, 189] width 183 height 102
click at [359, 193] on div "archer" at bounding box center [353, 191] width 52 height 7
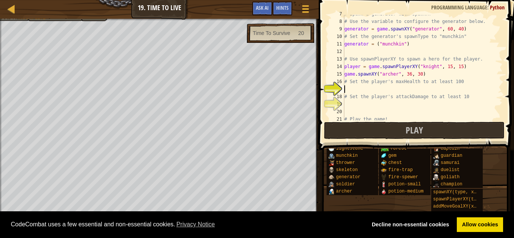
click at [429, 78] on div "# Spawn a generator with spawnXY # Use the variable to configure the generator …" at bounding box center [423, 70] width 160 height 120
click at [428, 74] on div "# Spawn a generator with spawnXY # Use the variable to configure the generator …" at bounding box center [423, 70] width 160 height 120
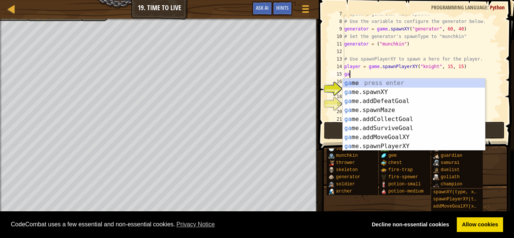
type textarea "g"
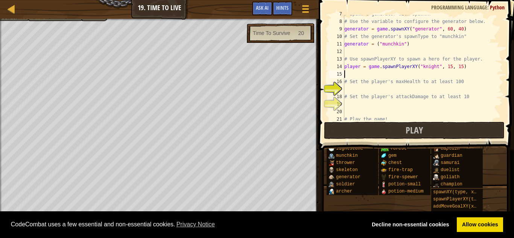
click at [437, 68] on div "# Spawn a generator with spawnXY # Use the variable to configure the generator …" at bounding box center [423, 70] width 160 height 120
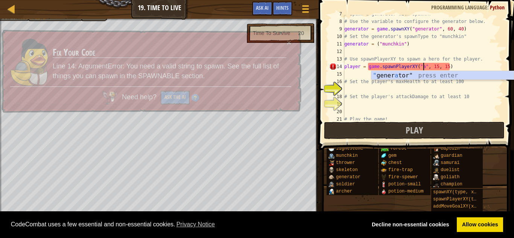
scroll to position [3, 12]
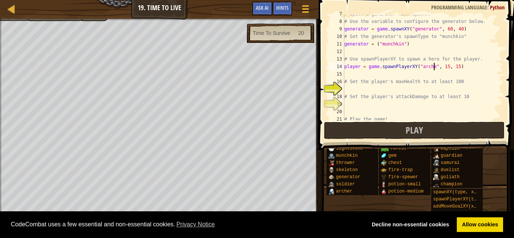
type textarea "player = game.spawnPlayerXY("[PERSON_NAME]", 15, 15)"
click at [348, 88] on div "# Spawn a generator with spawnXY # Use the variable to configure the generator …" at bounding box center [423, 70] width 160 height 120
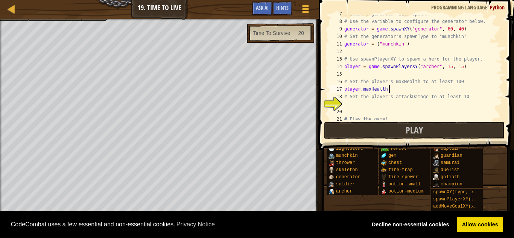
scroll to position [3, 6]
type textarea "player.maxHealth = 2000000"
click at [348, 104] on div "# Spawn a generator with spawnXY # Use the variable to configure the generator …" at bounding box center [423, 70] width 160 height 120
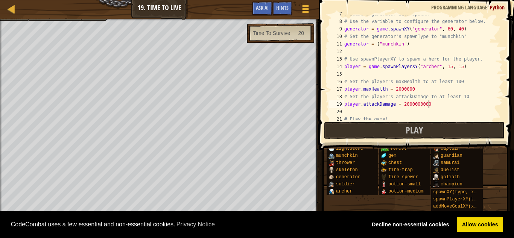
type textarea "player.attackDamage = 2000000000"
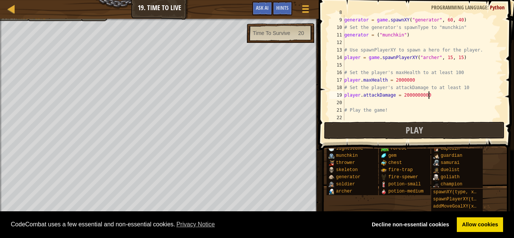
scroll to position [0, 0]
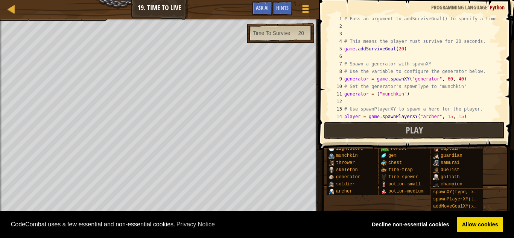
click at [354, 31] on div "# Pass an argument to addSurviveGoal() to specify a time. # This means the play…" at bounding box center [423, 75] width 160 height 120
click at [353, 26] on div "# Pass an argument to addSurviveGoal() to specify a time. # This means the play…" at bounding box center [423, 75] width 160 height 120
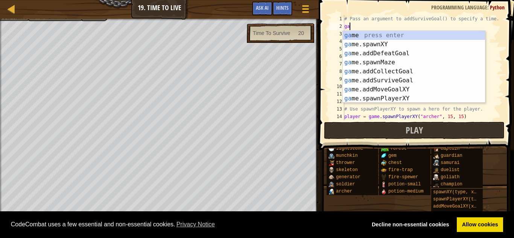
scroll to position [3, 0]
type textarea "game"
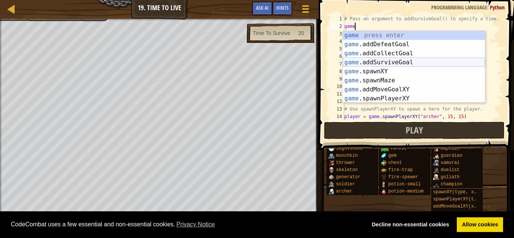
click at [402, 62] on div "game press enter game .addDefeatGoal press enter game .addCollectGoal press ent…" at bounding box center [414, 76] width 142 height 90
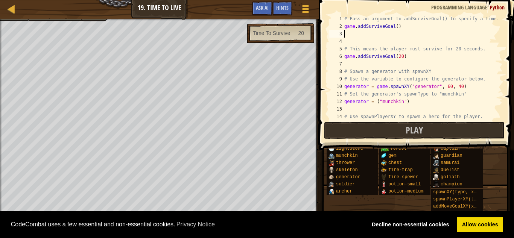
scroll to position [3, 0]
click at [420, 28] on div "# Pass an argument to addSurviveGoal() to specify a time. game . addSurviveGoal…" at bounding box center [423, 75] width 160 height 120
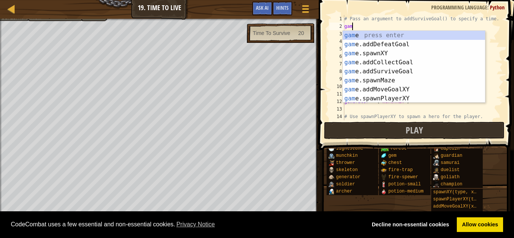
type textarea "g"
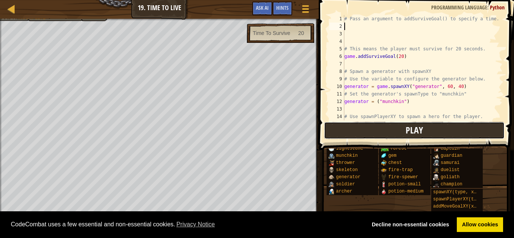
click at [401, 130] on button "Play" at bounding box center [414, 130] width 181 height 17
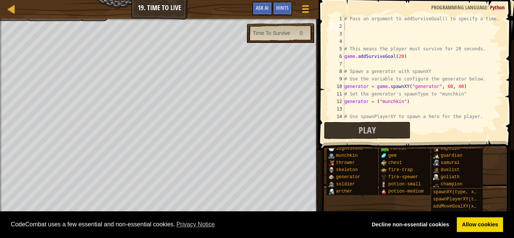
click at [71, 19] on div at bounding box center [159, 20] width 319 height 2
click at [44, 17] on div "Map Game Development 1 19. Time To Live Game Menu Done Hints Ask AI" at bounding box center [159, 9] width 319 height 19
click at [37, 19] on div at bounding box center [159, 20] width 319 height 2
click at [37, 15] on div "Map Game Development 1 19. Time To Live Game Menu Done Hints Ask AI" at bounding box center [159, 9] width 319 height 19
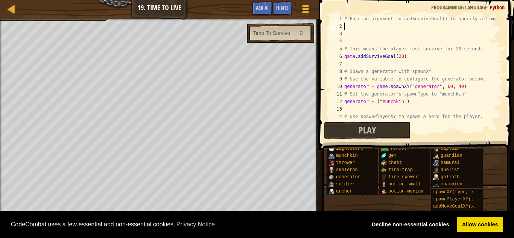
click at [37, 15] on div "Map Game Development 1 19. Time To Live Game Menu Done Hints Ask AI" at bounding box center [159, 9] width 319 height 19
click at [40, 20] on div at bounding box center [159, 20] width 319 height 2
